Goal: Use online tool/utility: Utilize a website feature to perform a specific function

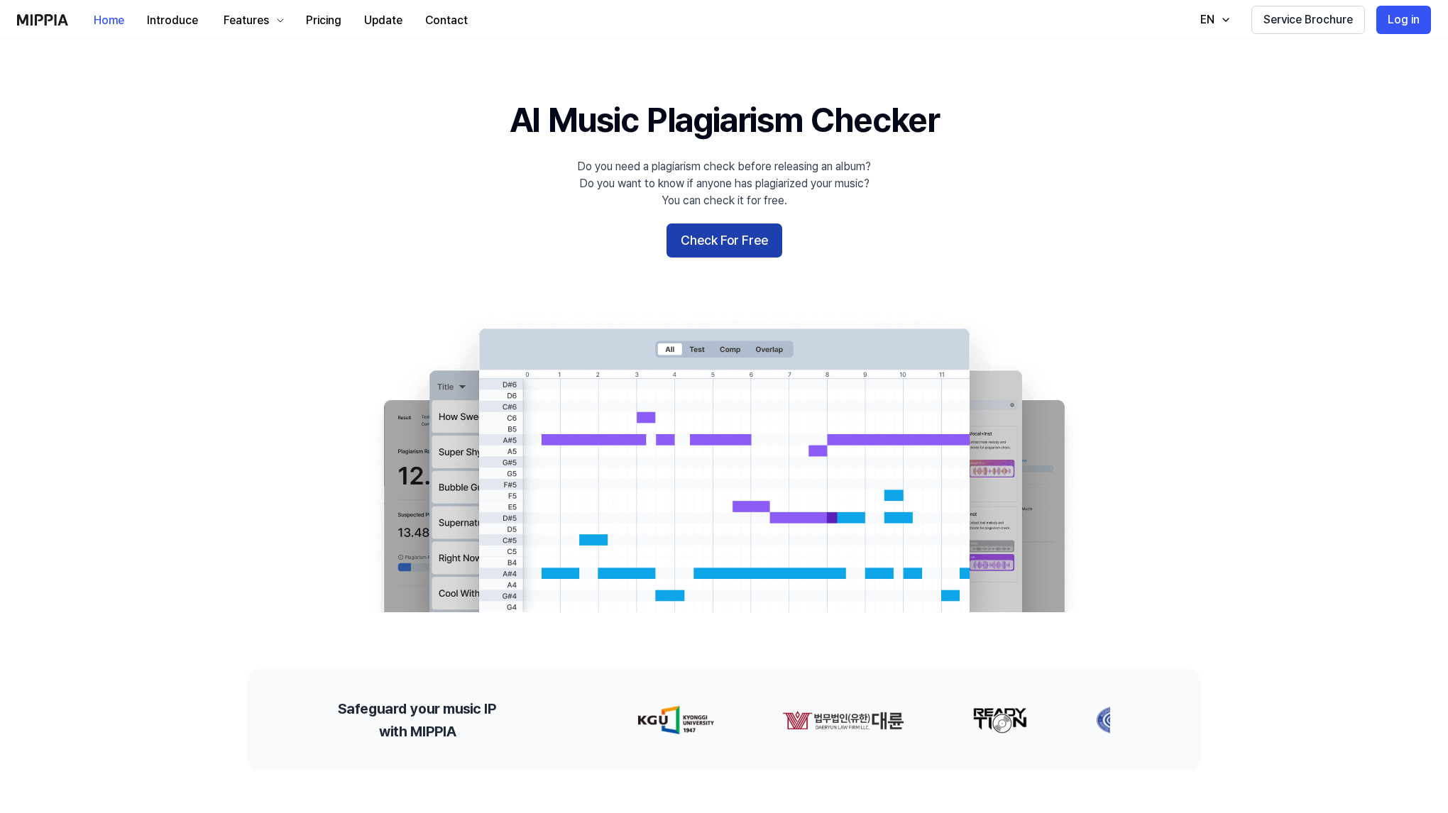
click at [724, 251] on button "Check For Free" at bounding box center [724, 241] width 116 height 34
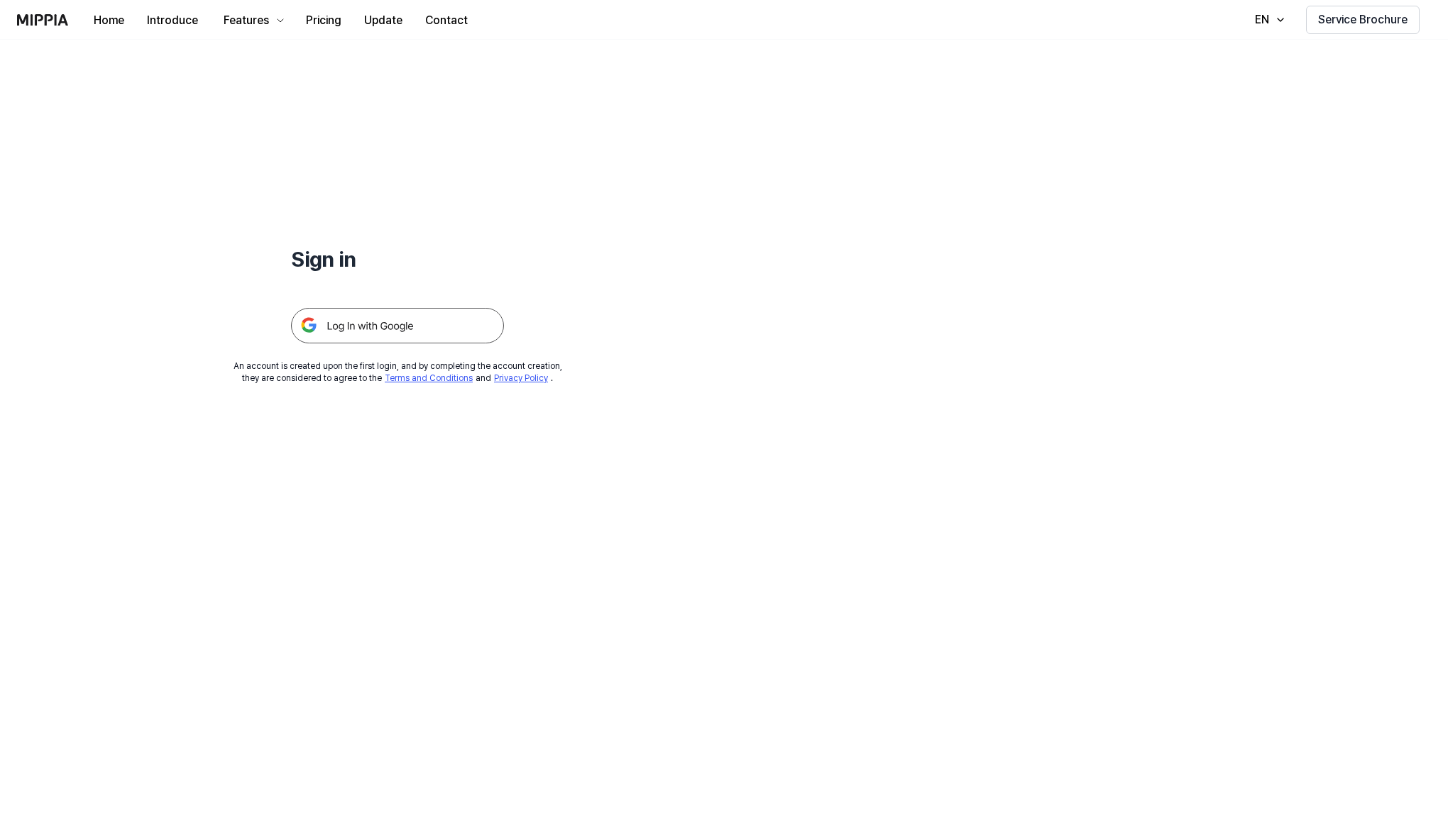
click at [378, 326] on img at bounding box center [397, 325] width 213 height 35
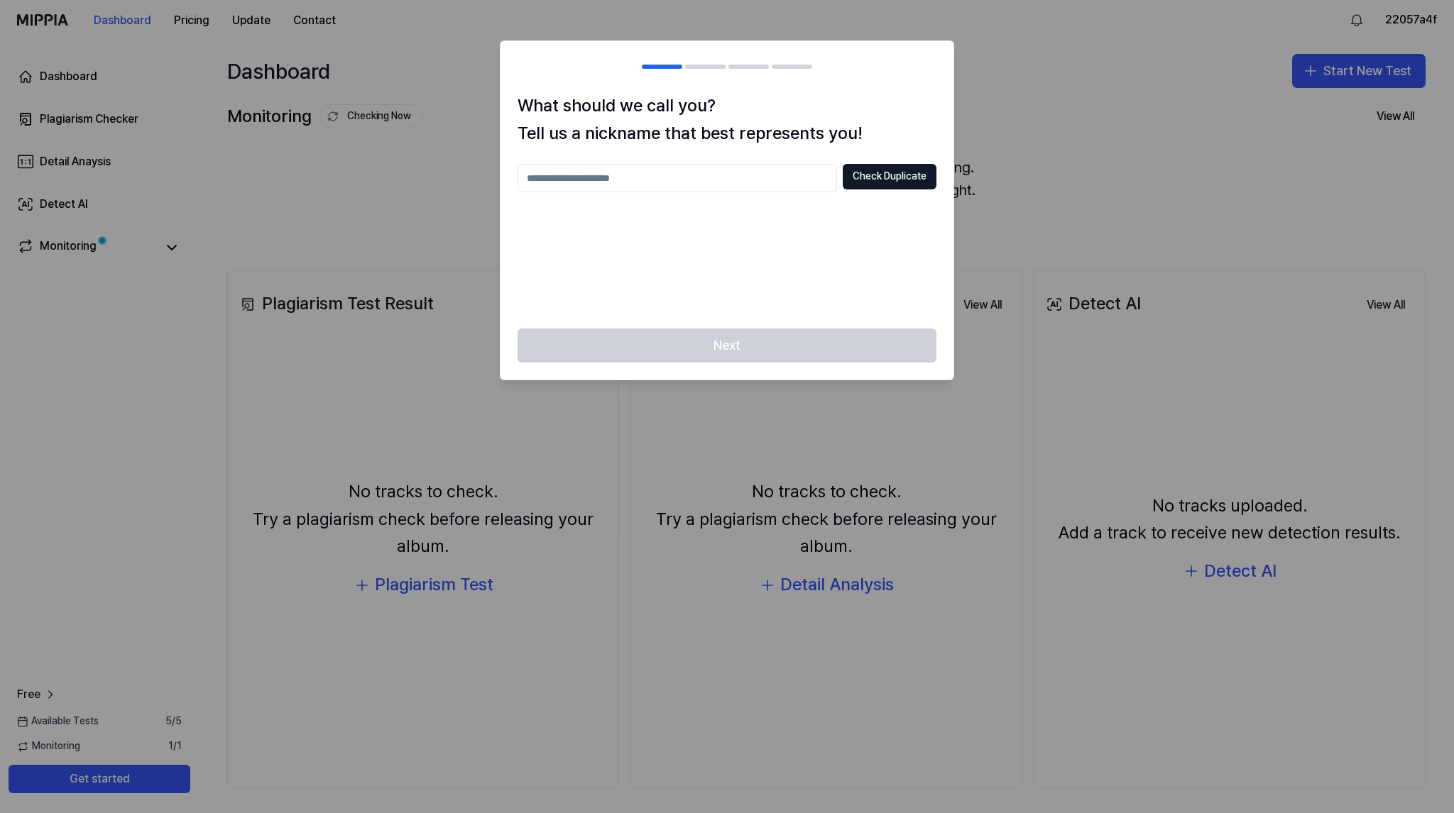
click at [649, 186] on input "text" at bounding box center [676, 178] width 319 height 28
type input "*******"
click at [886, 182] on button "Check Duplicate" at bounding box center [889, 177] width 94 height 26
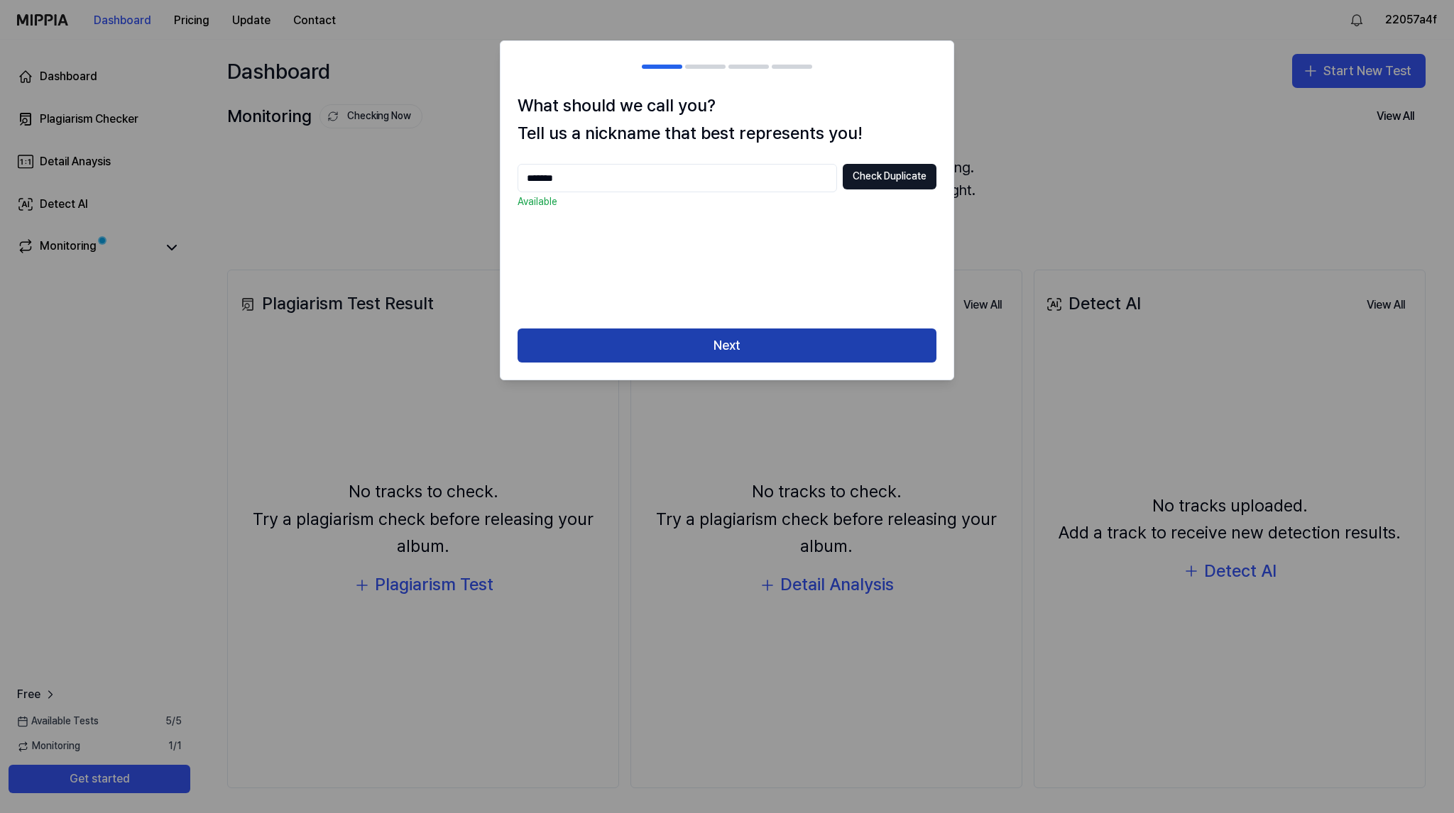
click at [761, 342] on button "Next" at bounding box center [726, 346] width 419 height 34
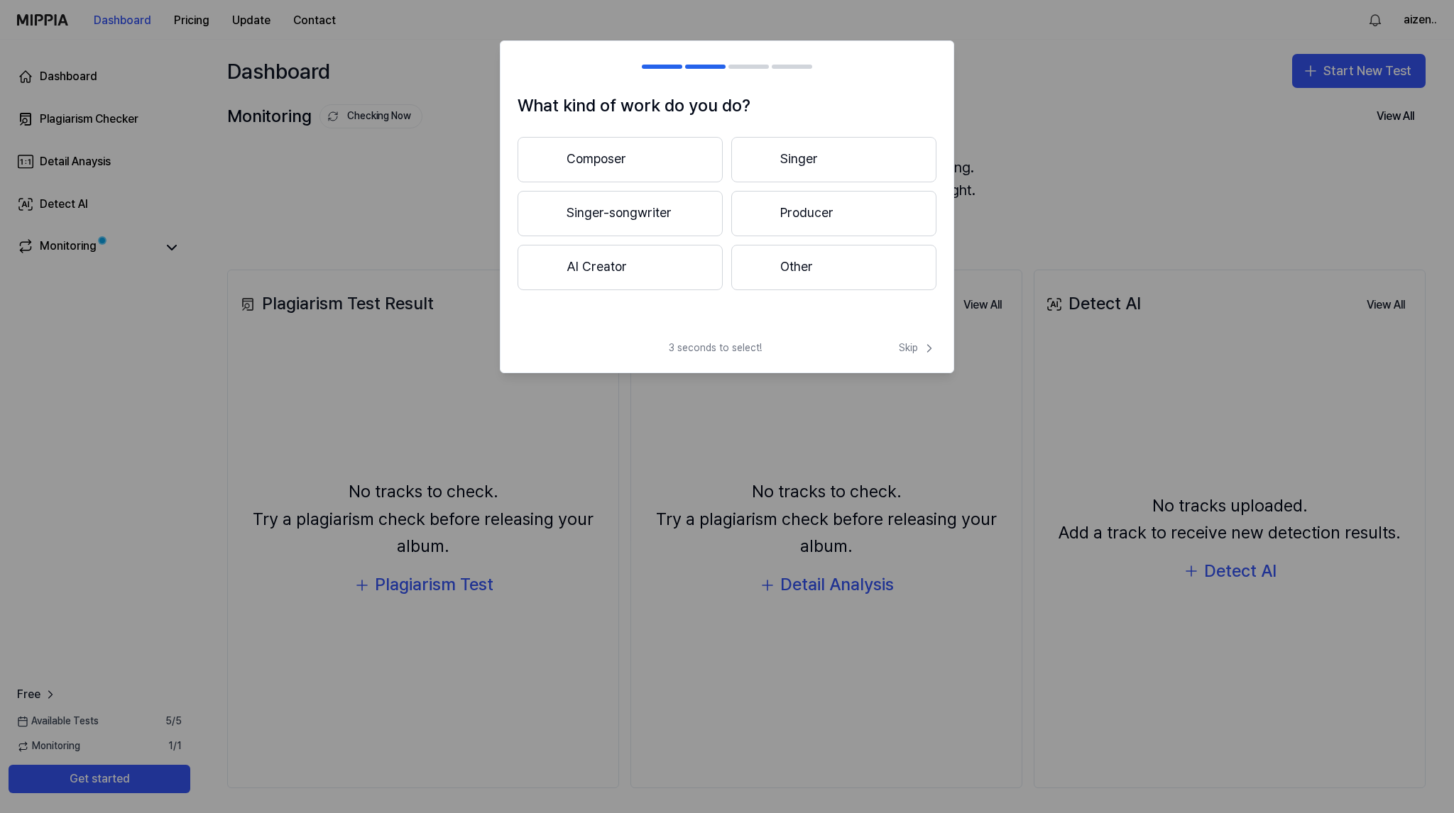
click at [824, 158] on button "Singer" at bounding box center [833, 159] width 205 height 45
click at [815, 216] on button "3 years or more" at bounding box center [833, 214] width 205 height 47
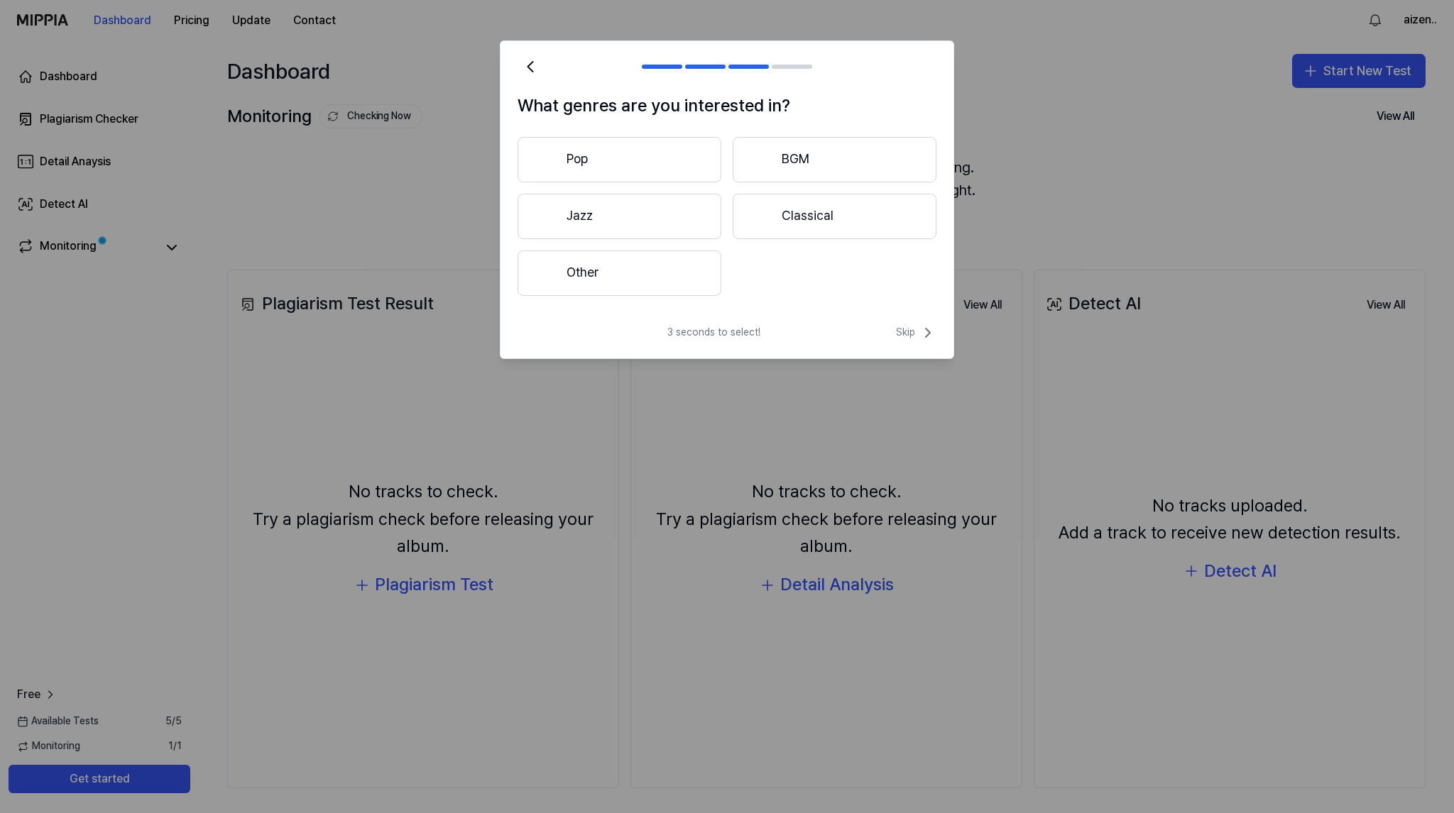
click at [608, 145] on button "Pop" at bounding box center [619, 159] width 204 height 45
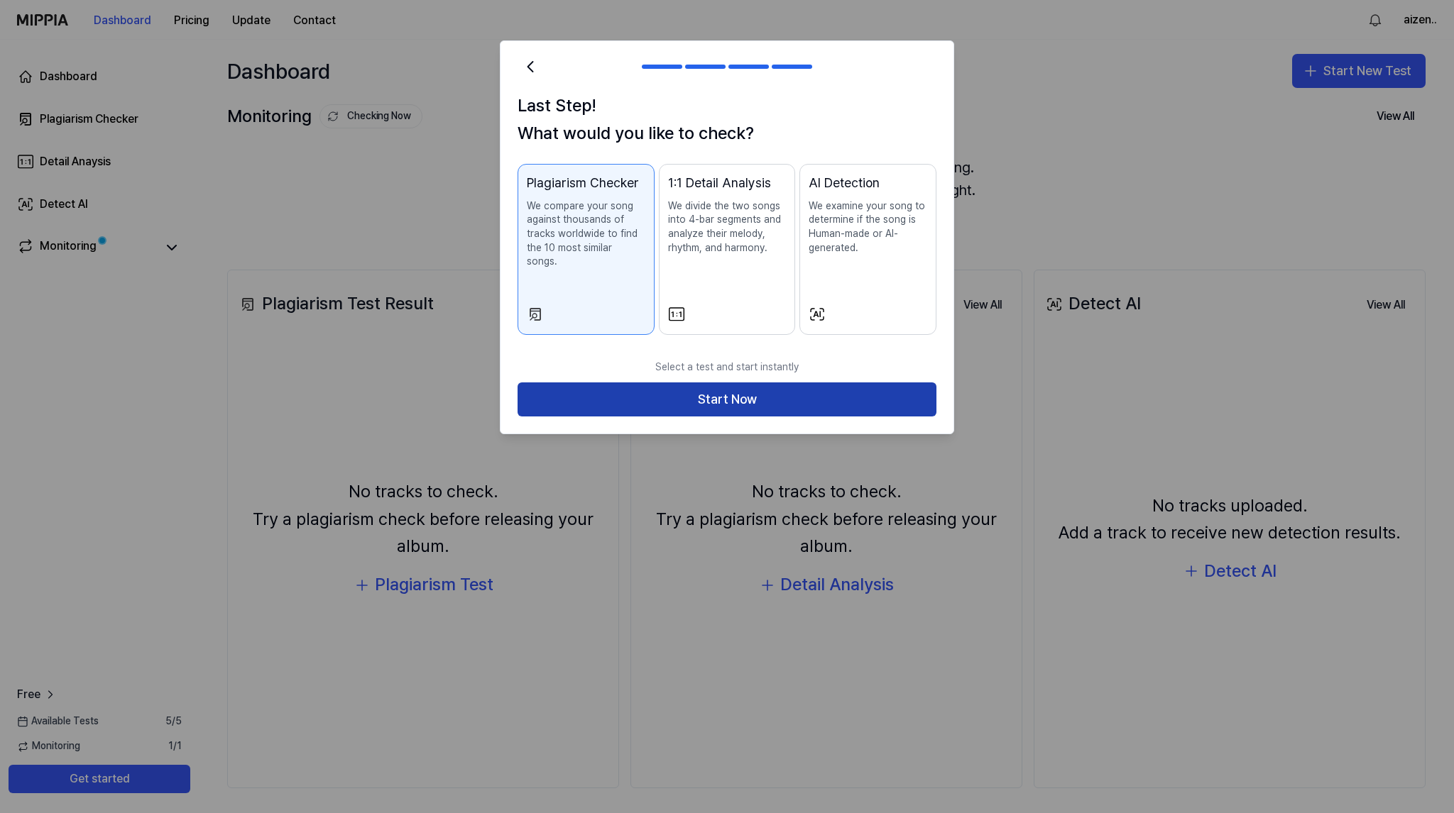
click at [721, 388] on button "Start Now" at bounding box center [726, 400] width 419 height 34
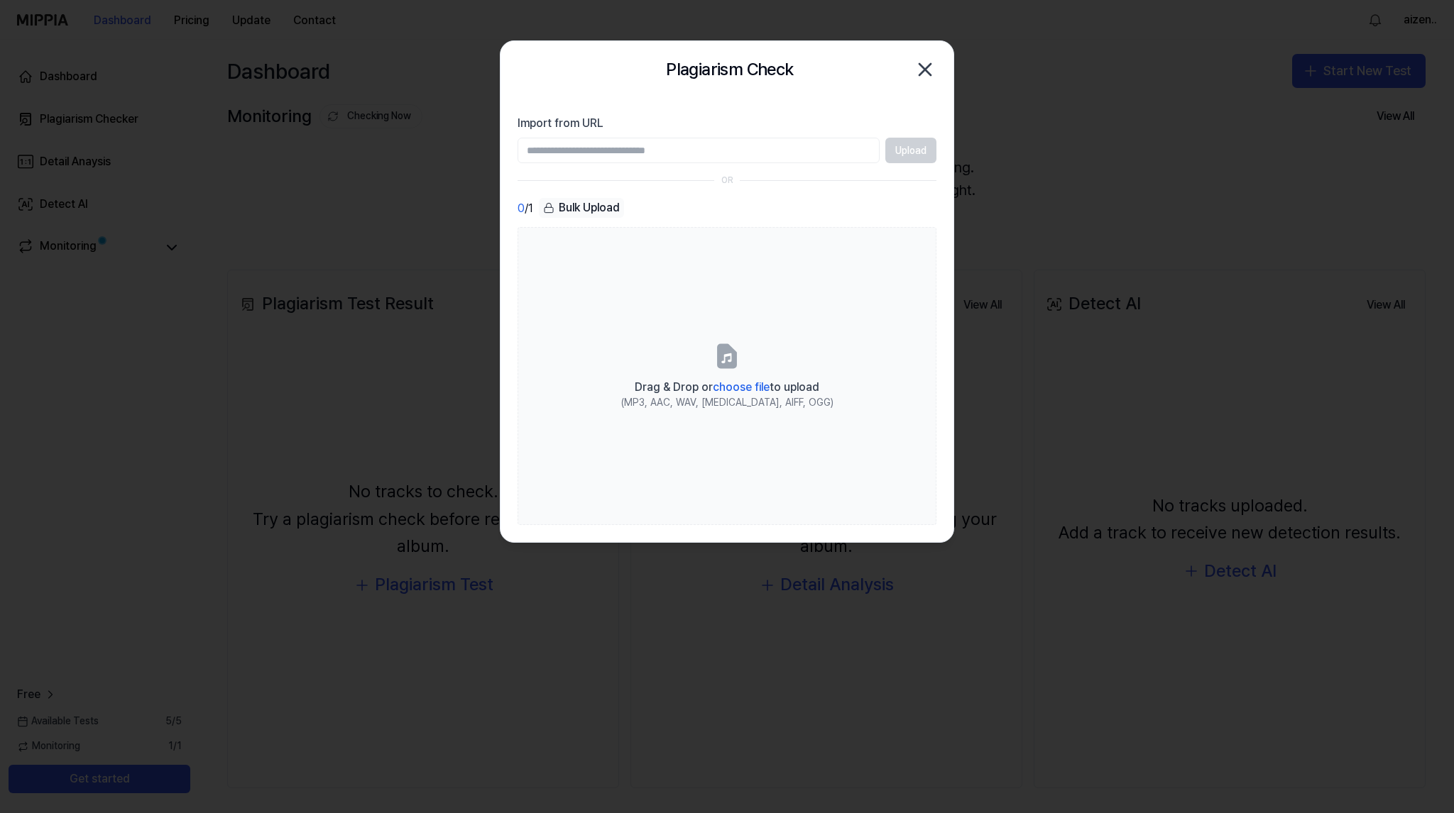
click at [701, 151] on input "Import from URL" at bounding box center [698, 151] width 362 height 26
click at [925, 145] on div "Upload" at bounding box center [726, 151] width 419 height 26
click at [923, 145] on div "Upload" at bounding box center [726, 151] width 419 height 26
click at [930, 62] on icon "button" at bounding box center [924, 69] width 23 height 23
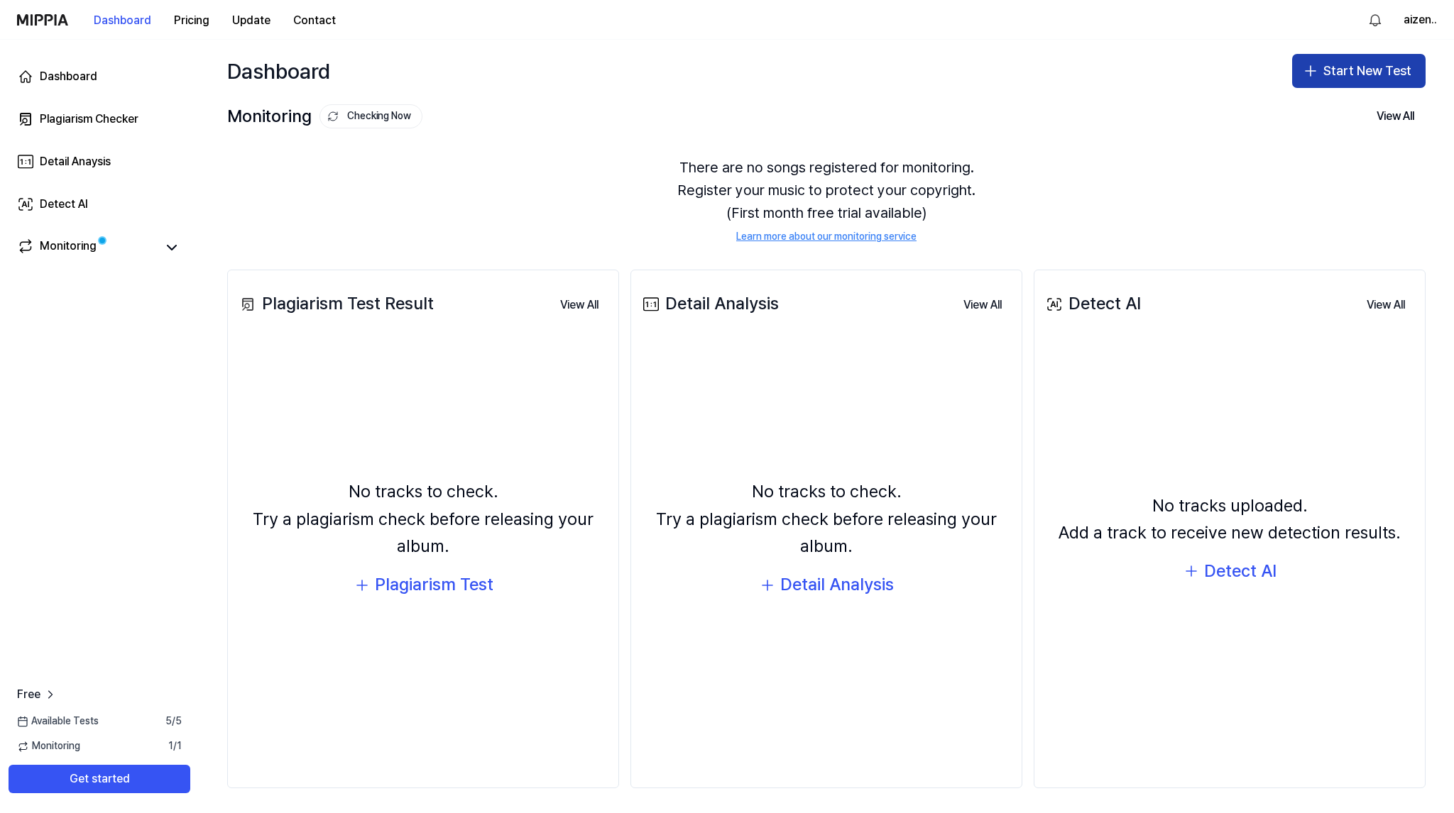
click at [1391, 68] on button "Start New Test" at bounding box center [1358, 71] width 133 height 34
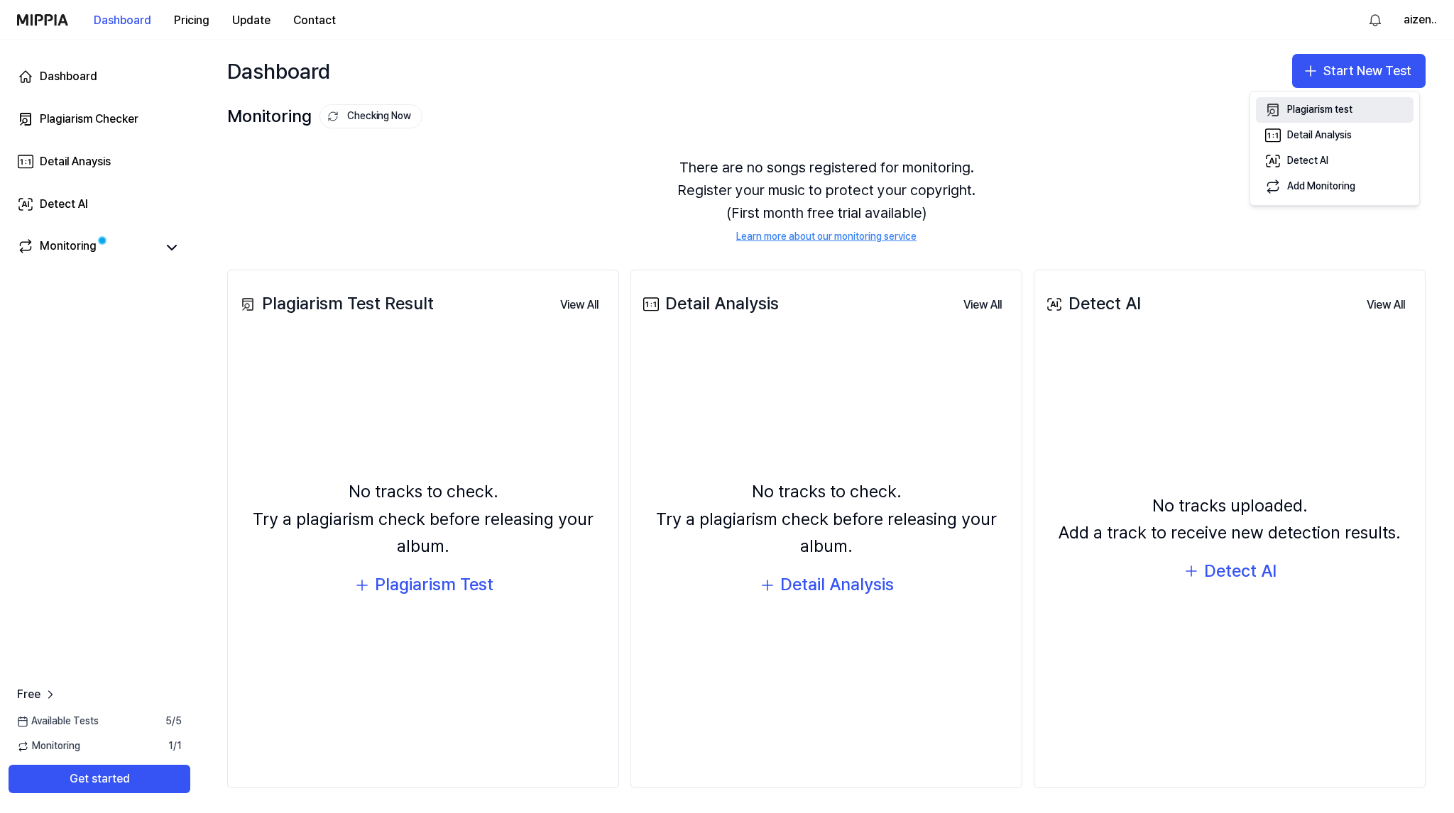
click at [1323, 109] on div "Plagiarism test" at bounding box center [1319, 110] width 65 height 14
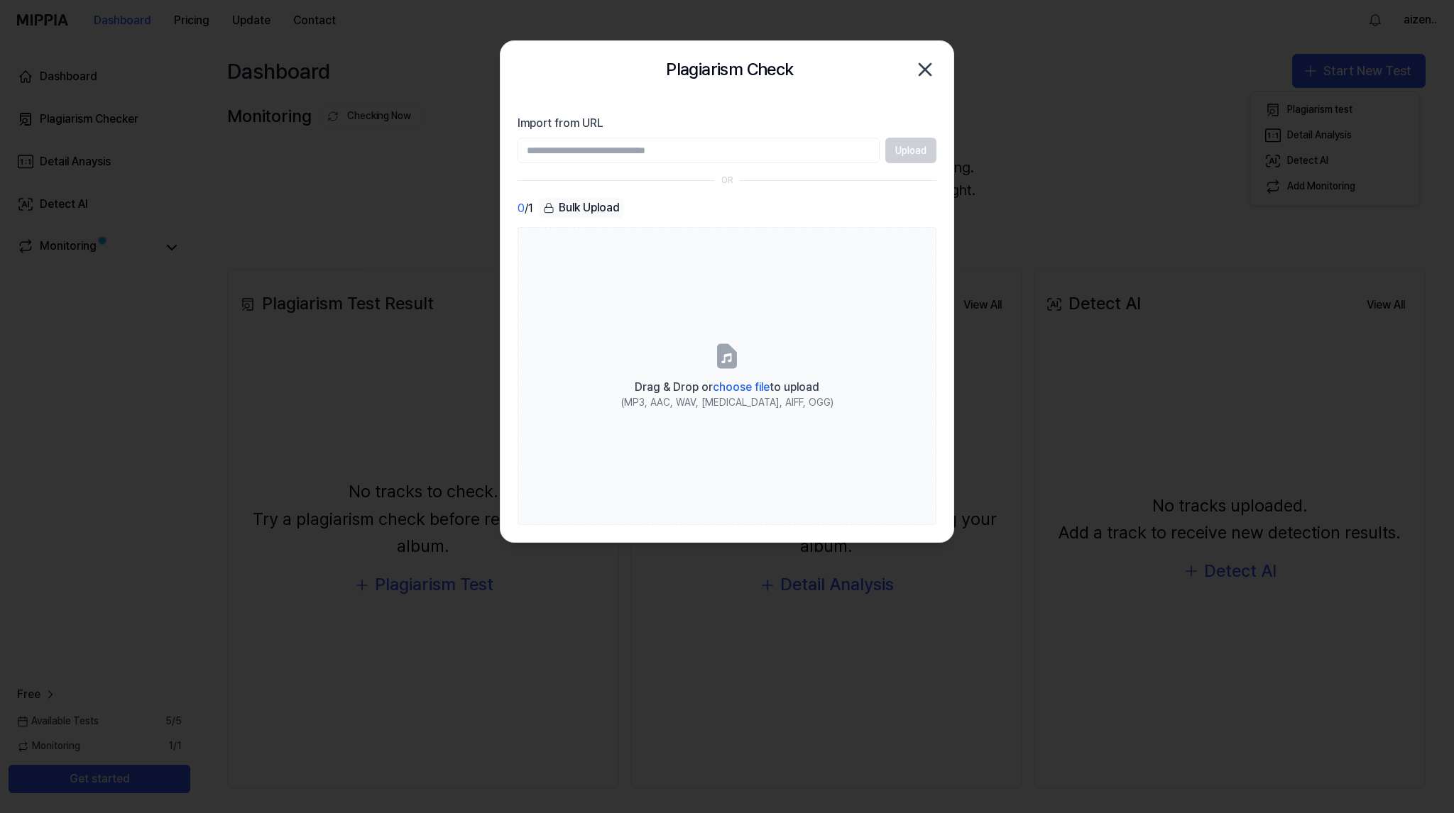
click at [920, 69] on icon "button" at bounding box center [924, 69] width 23 height 23
